Goal: Information Seeking & Learning: Learn about a topic

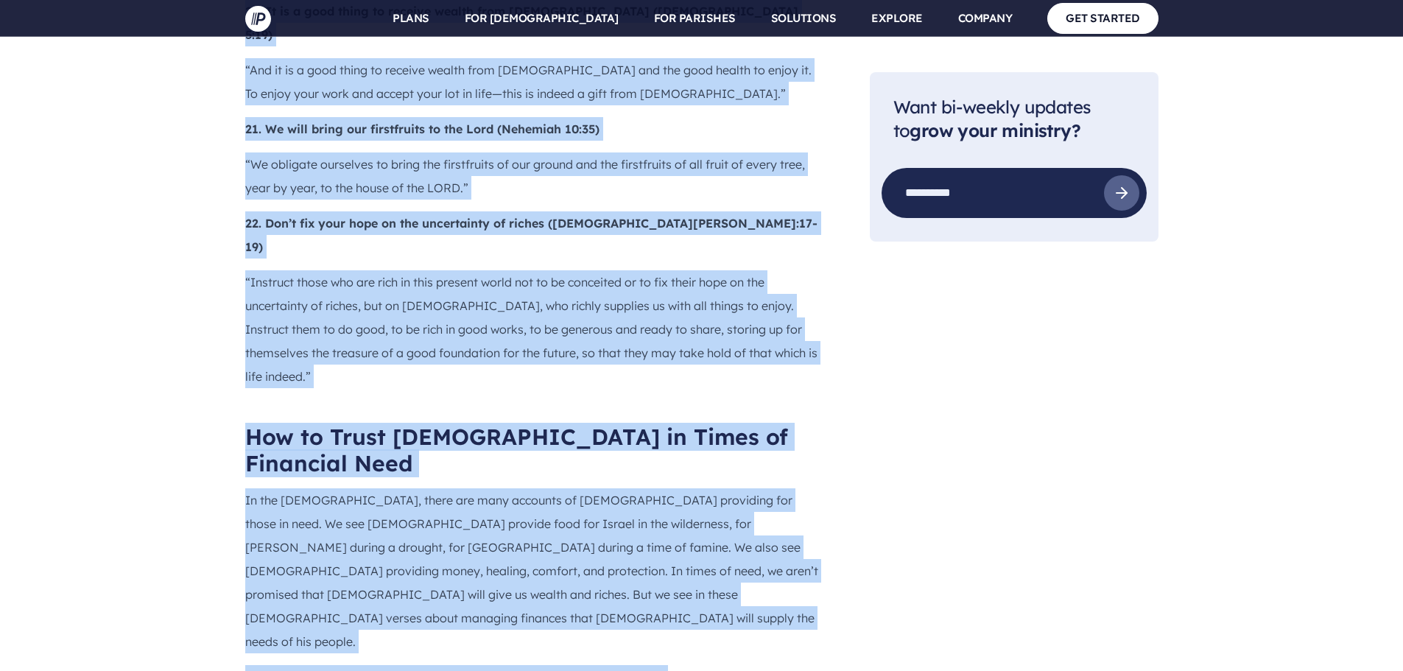
scroll to position [4568, 0]
drag, startPoint x: 236, startPoint y: 86, endPoint x: 842, endPoint y: 410, distance: 687.2
copy div "Lor ip Dolo s Ametcon Adipiscingel sedd Eiusm Te inci ut l etdolor magn aliqu e…"
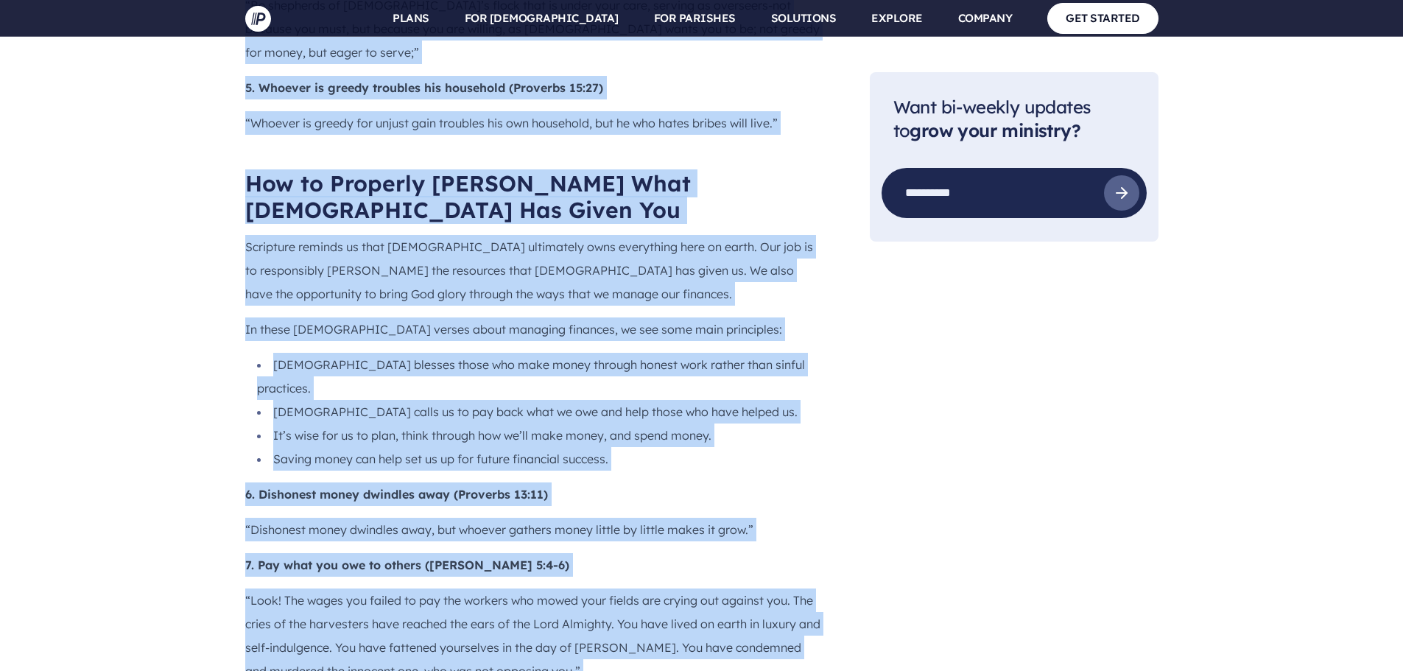
scroll to position [1768, 0]
